Goal: Transaction & Acquisition: Purchase product/service

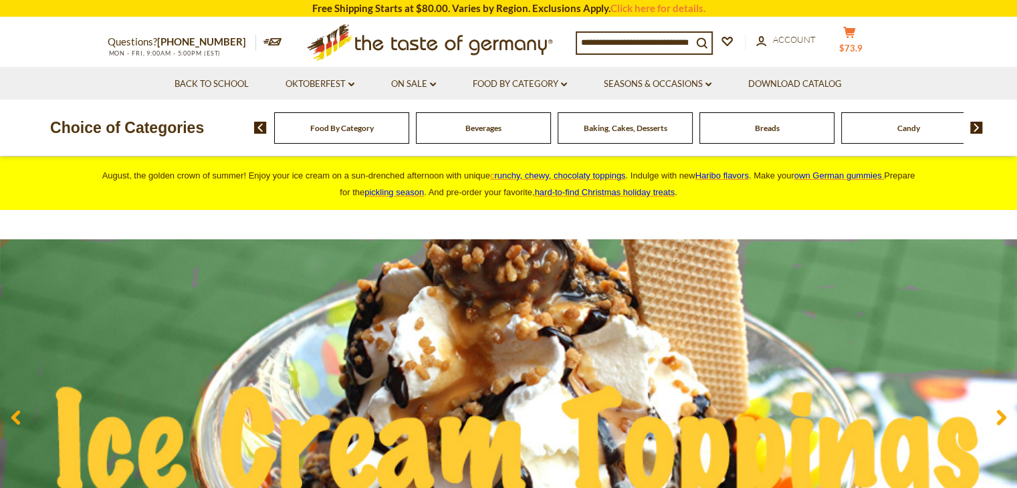
click at [852, 37] on button "cart $73.9" at bounding box center [849, 42] width 40 height 33
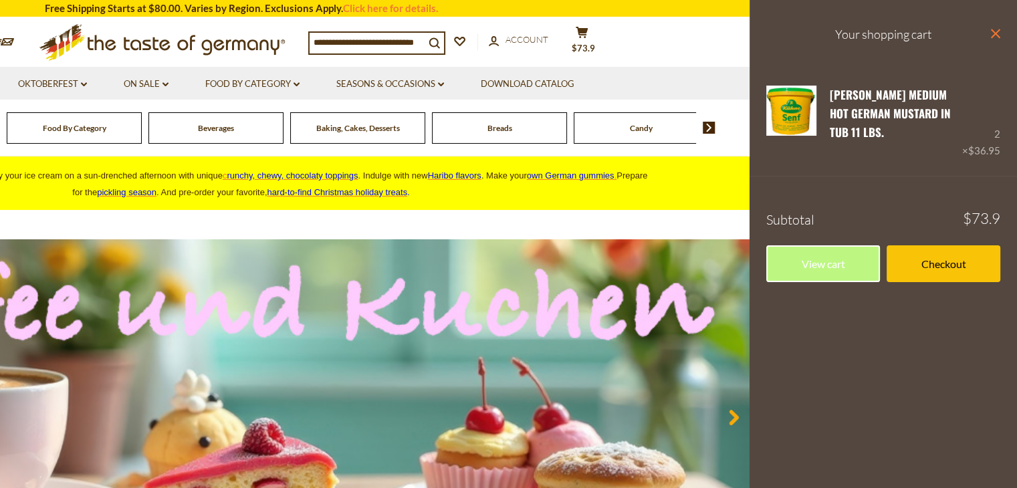
click at [997, 35] on icon "close" at bounding box center [995, 34] width 10 height 10
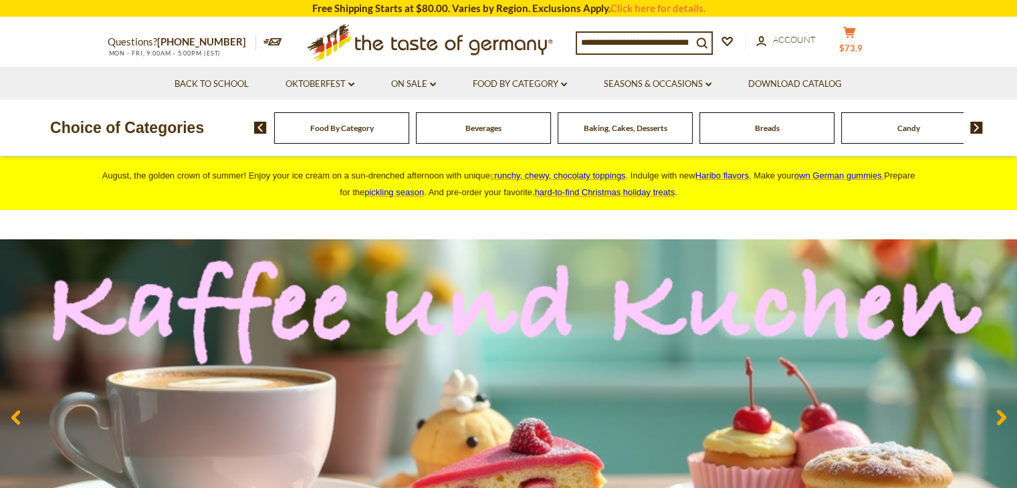
click at [845, 38] on icon at bounding box center [849, 32] width 12 height 11
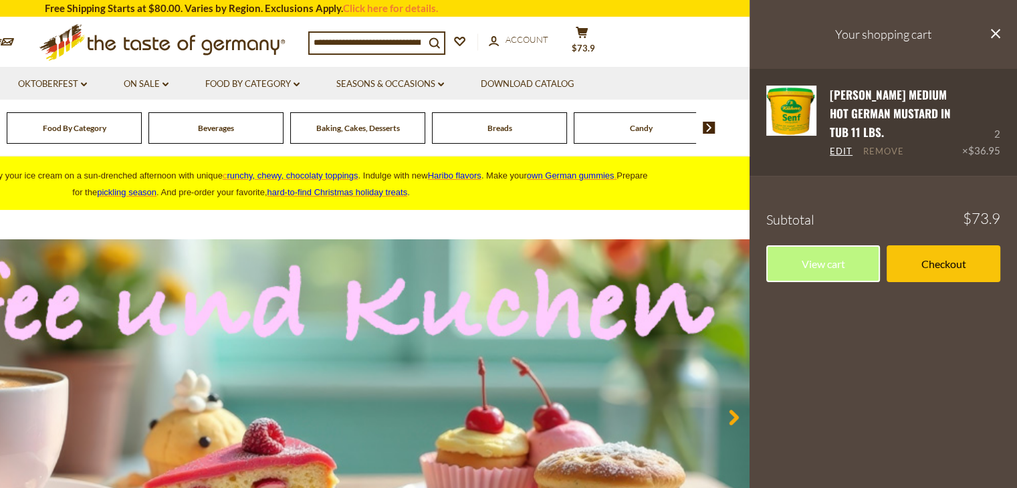
click at [868, 156] on link "Remove" at bounding box center [883, 152] width 41 height 12
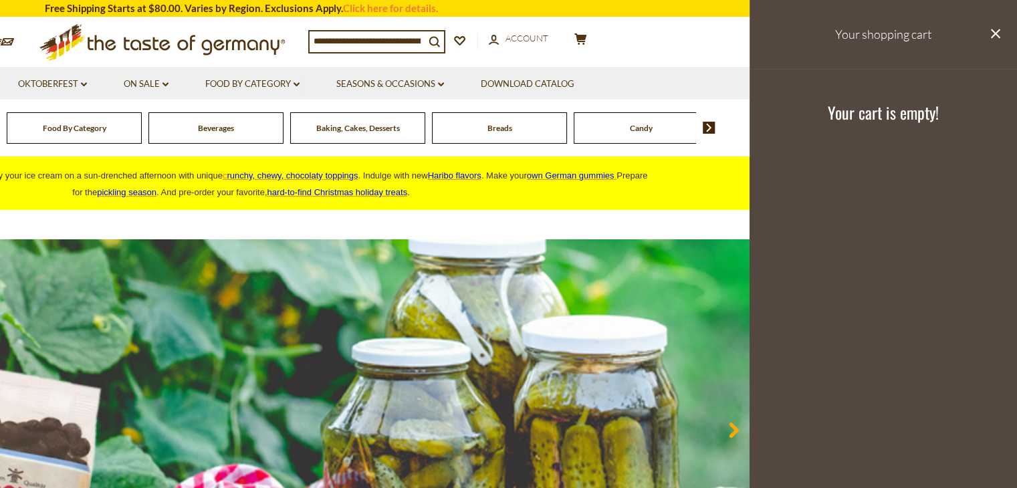
click at [346, 42] on input at bounding box center [366, 40] width 115 height 19
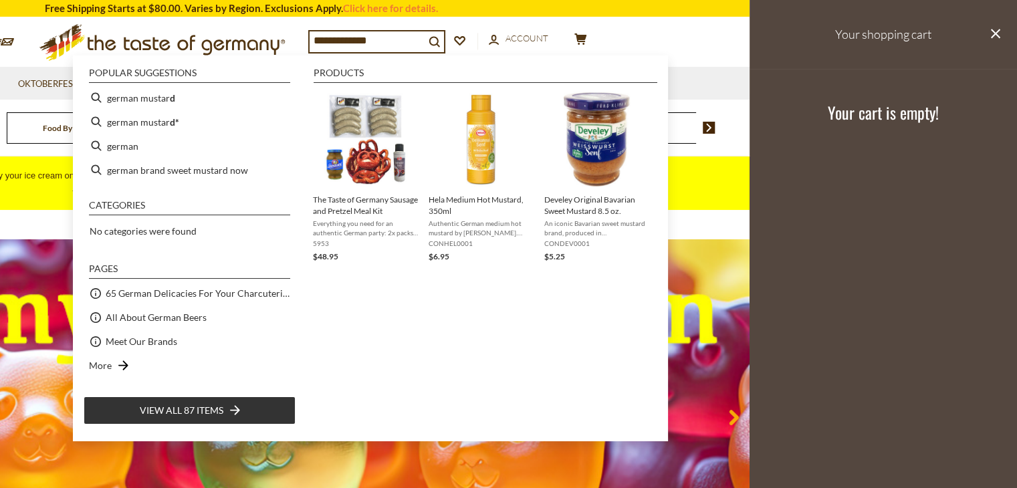
type input "**********"
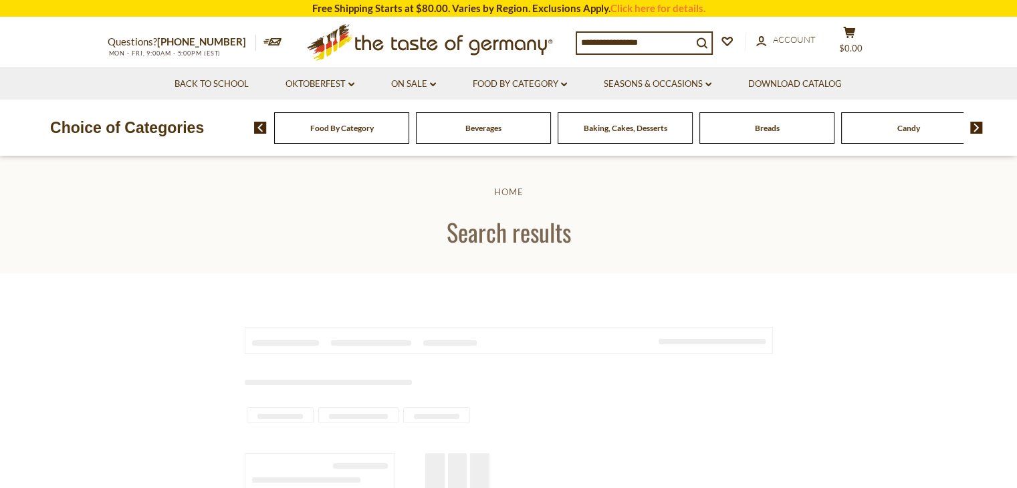
type input "**********"
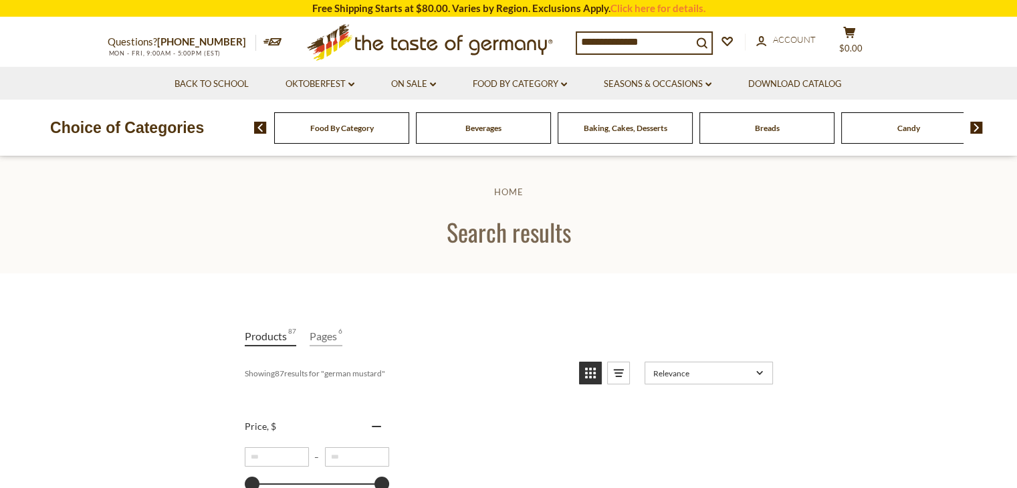
scroll to position [267, 0]
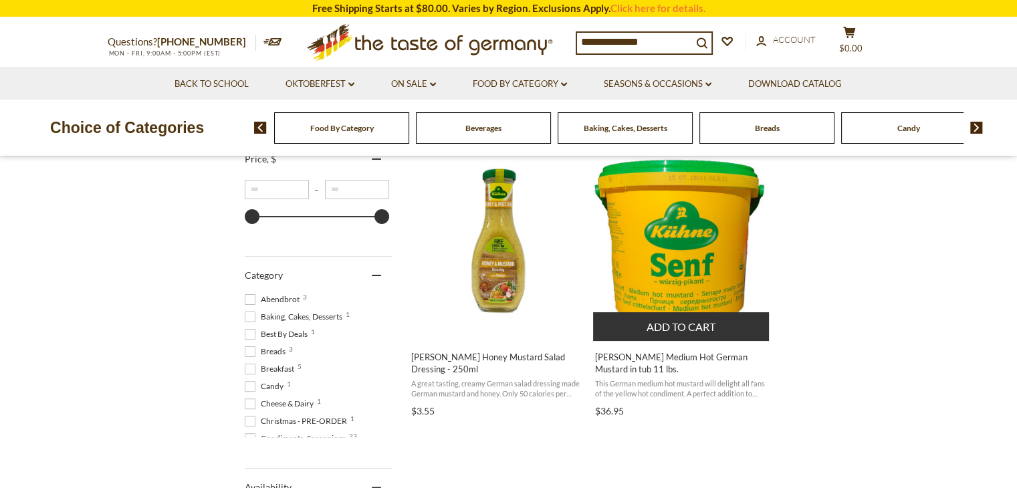
click at [709, 221] on img "Kuehne Medium Hot German Mustard in tub 11 lbs." at bounding box center [681, 240] width 177 height 177
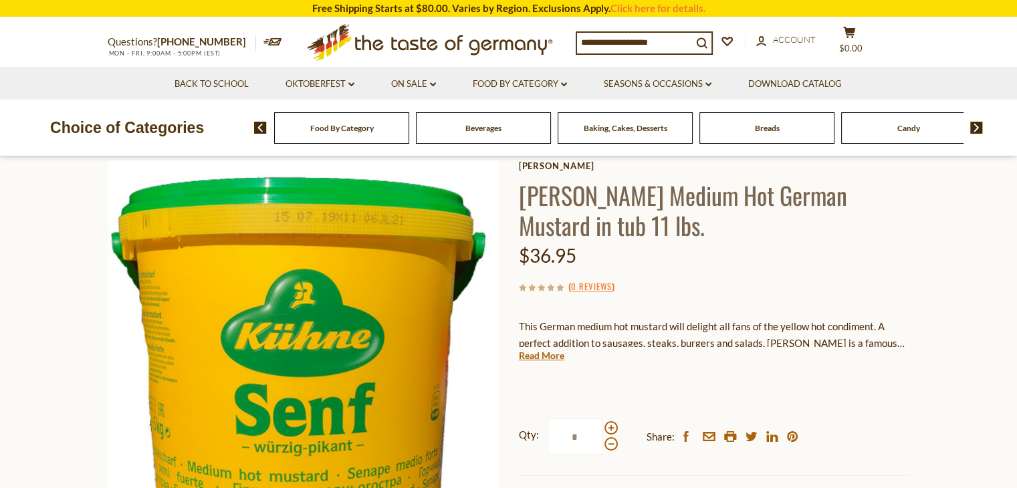
scroll to position [201, 0]
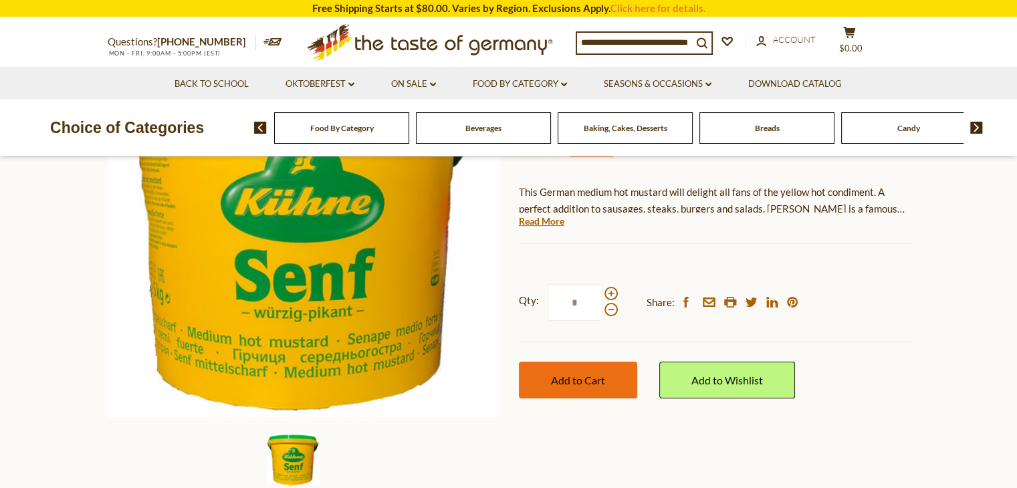
click at [591, 380] on span "Add to Cart" at bounding box center [578, 380] width 54 height 13
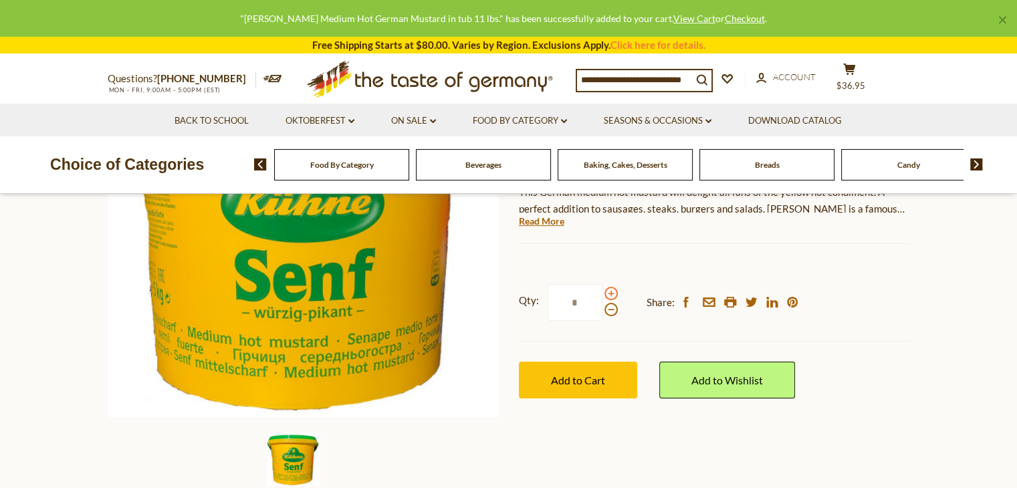
click at [612, 288] on span at bounding box center [610, 293] width 13 height 13
click at [602, 288] on input "*" at bounding box center [574, 302] width 55 height 37
click at [614, 311] on span at bounding box center [610, 309] width 13 height 13
click at [602, 311] on input "*" at bounding box center [574, 302] width 55 height 37
type input "*"
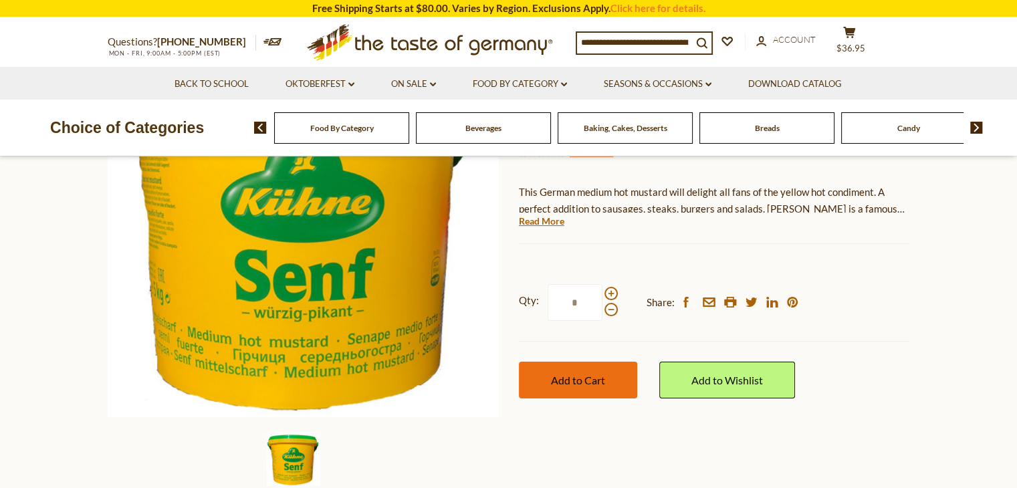
click at [583, 379] on span "Add to Cart" at bounding box center [578, 380] width 54 height 13
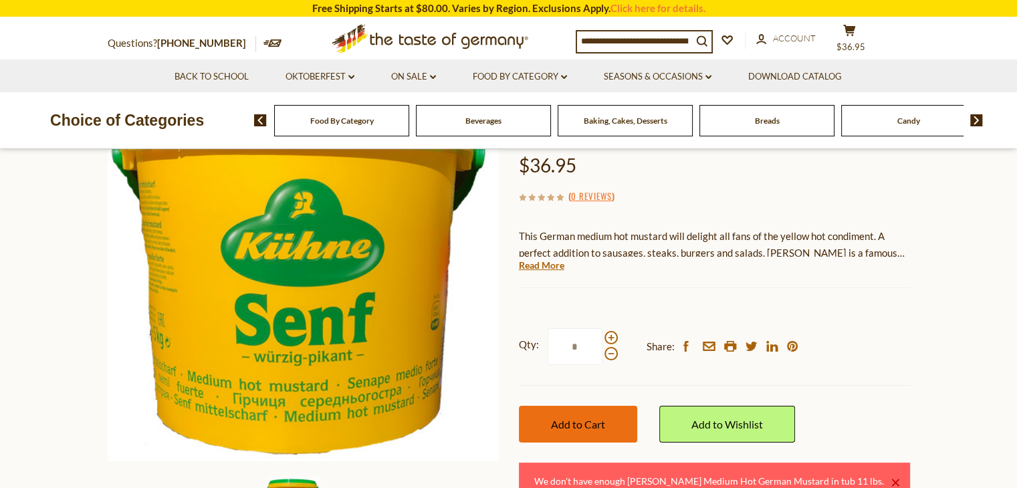
scroll to position [134, 0]
